Goal: Task Accomplishment & Management: Use online tool/utility

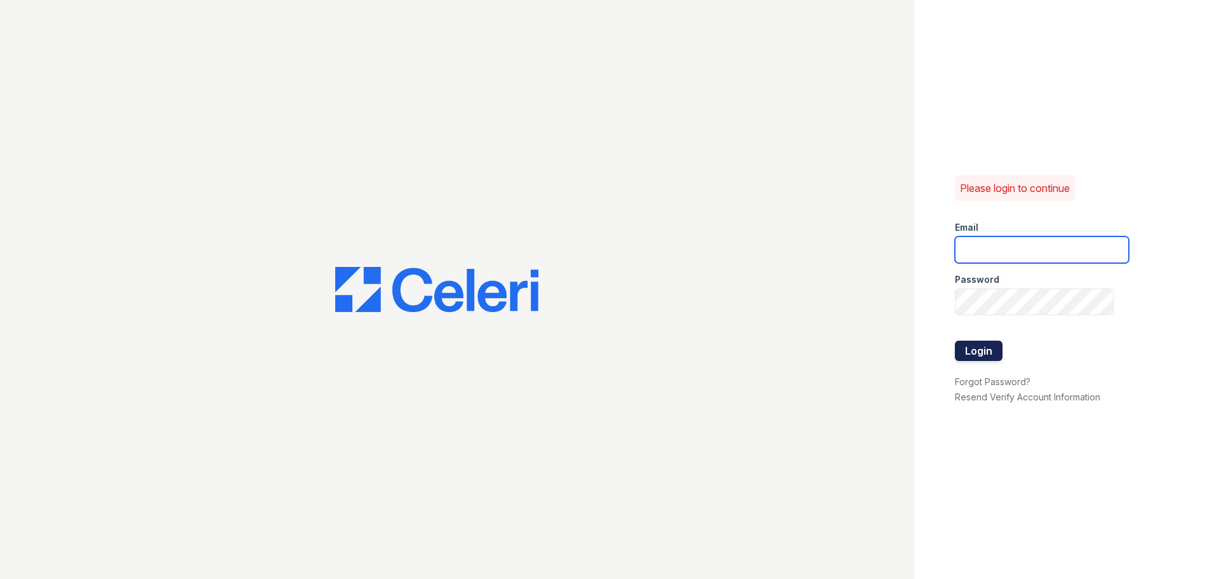
type input "[EMAIL_ADDRESS][DOMAIN_NAME]"
click at [985, 349] on button "Login" at bounding box center [979, 350] width 48 height 20
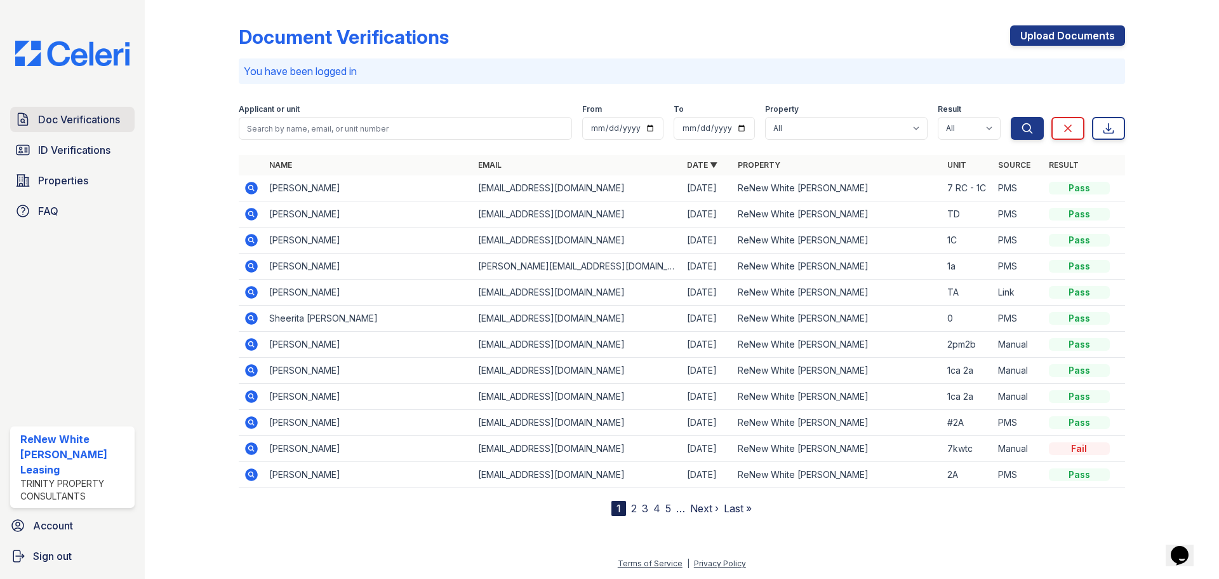
click at [86, 112] on span "Doc Verifications" at bounding box center [79, 119] width 82 height 15
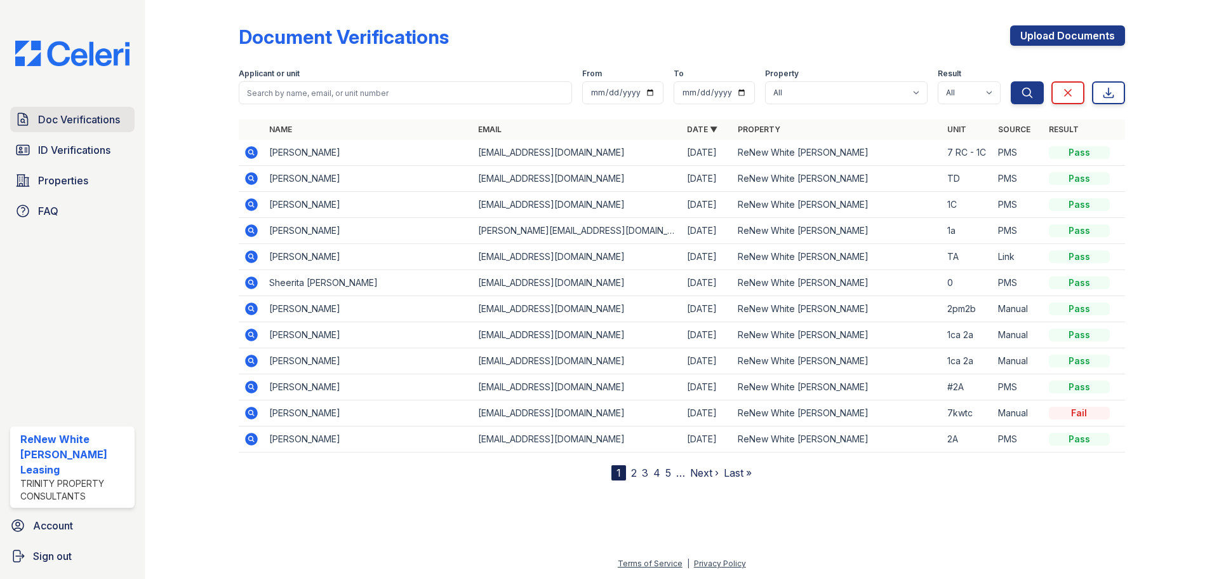
click at [85, 122] on span "Doc Verifications" at bounding box center [79, 119] width 82 height 15
